Goal: Transaction & Acquisition: Purchase product/service

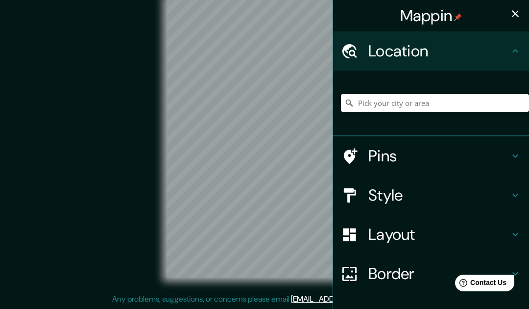
click at [505, 56] on h4 "Location" at bounding box center [438, 51] width 141 height 20
click at [504, 54] on h4 "Location" at bounding box center [438, 51] width 141 height 20
click at [506, 50] on h4 "Location" at bounding box center [438, 51] width 141 height 20
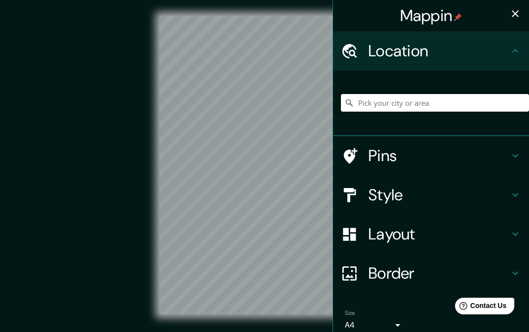
click at [514, 16] on icon "button" at bounding box center [516, 14] width 12 height 12
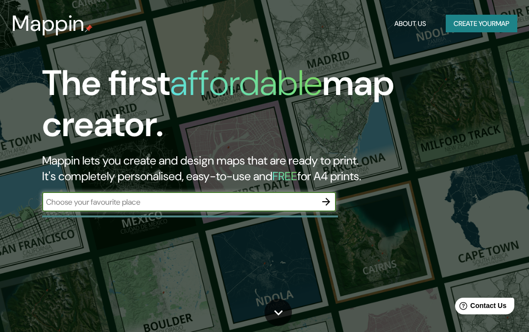
scroll to position [132, 0]
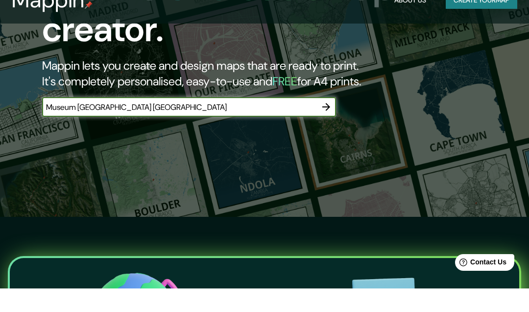
type input "Museum Oslo noruega"
click at [464, 81] on h2 "Mappin lets you create and design maps that are ready to print. It's completely…" at bounding box center [253, 96] width 423 height 31
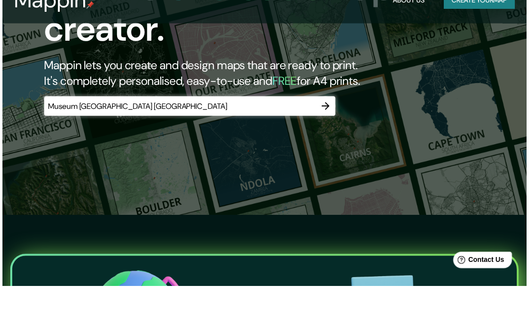
scroll to position [95, 0]
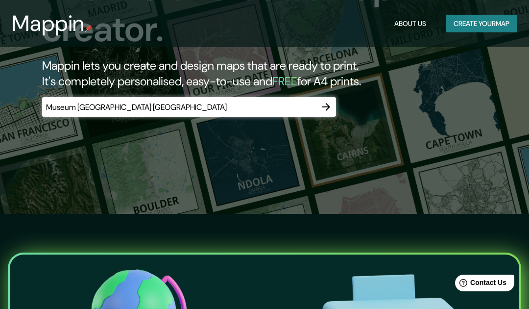
click at [327, 112] on icon "button" at bounding box center [326, 107] width 12 height 12
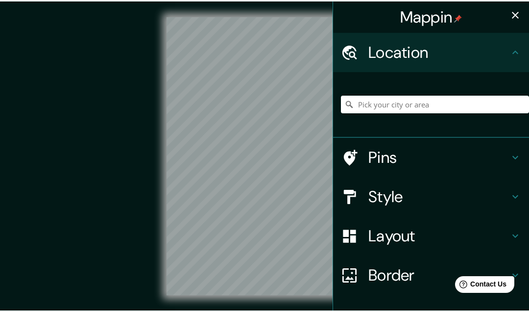
scroll to position [14, 0]
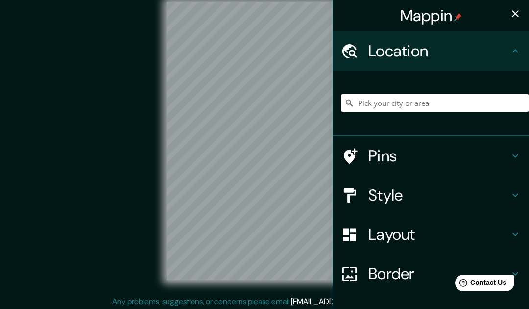
click at [447, 104] on input "Pick your city or area" at bounding box center [435, 103] width 188 height 18
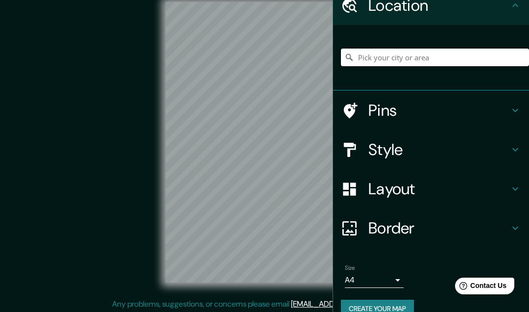
scroll to position [49, 0]
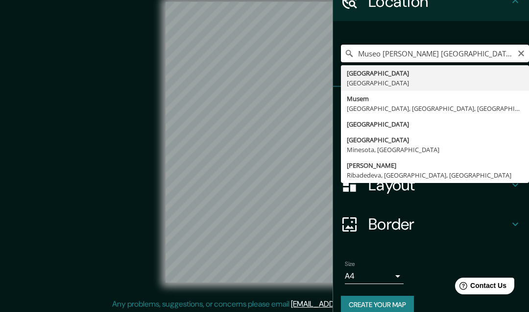
type input "Oslo, Noruega"
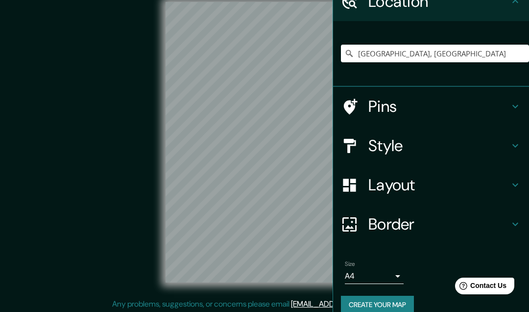
click at [55, 35] on div "© Mapbox © OpenStreetMap Improve this map" at bounding box center [264, 142] width 476 height 280
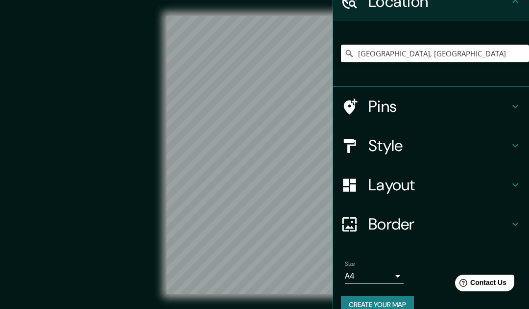
click at [514, 146] on icon at bounding box center [516, 146] width 12 height 12
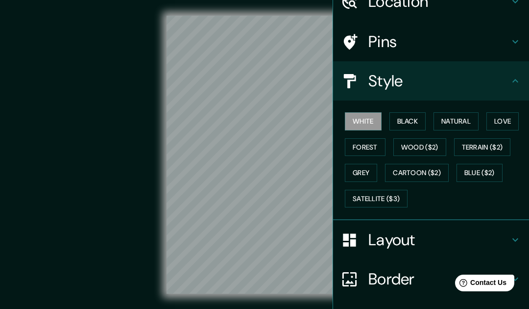
click at [410, 120] on button "Black" at bounding box center [408, 121] width 37 height 18
click at [461, 121] on button "Natural" at bounding box center [456, 121] width 45 height 18
click at [505, 122] on button "Love" at bounding box center [503, 121] width 32 height 18
click at [370, 141] on button "Forest" at bounding box center [365, 147] width 41 height 18
click at [375, 192] on button "Satellite ($3)" at bounding box center [376, 199] width 63 height 18
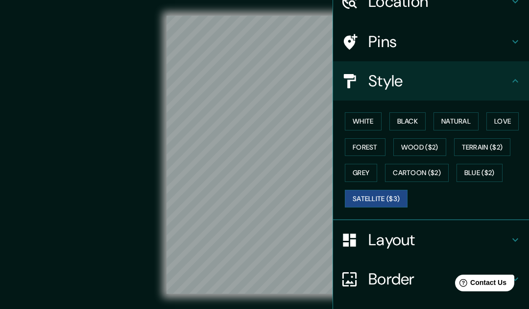
click at [426, 170] on button "Cartoon ($2)" at bounding box center [417, 173] width 64 height 18
